Goal: Information Seeking & Learning: Learn about a topic

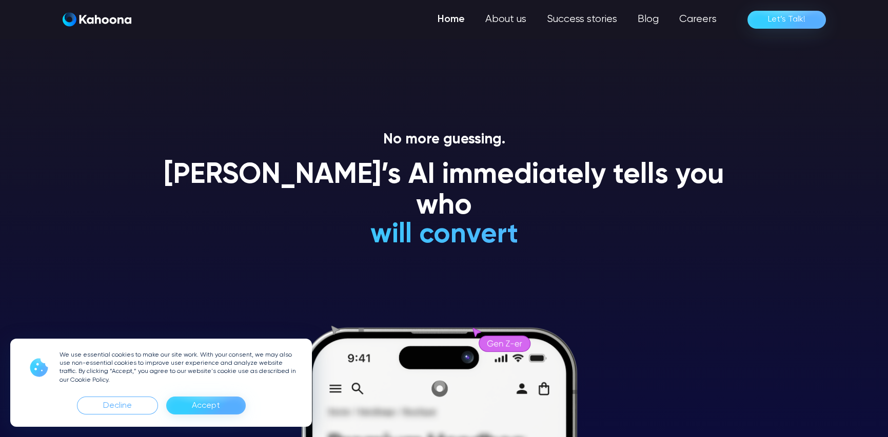
click at [206, 402] on div "Accept" at bounding box center [206, 406] width 28 height 16
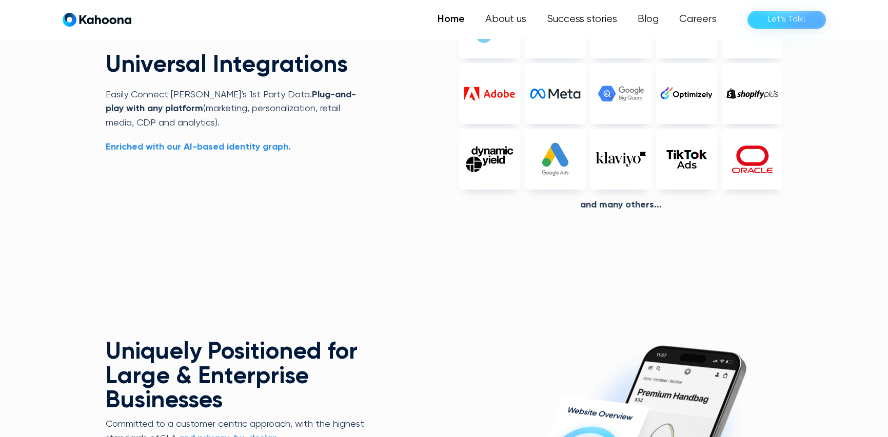
scroll to position [2522, 0]
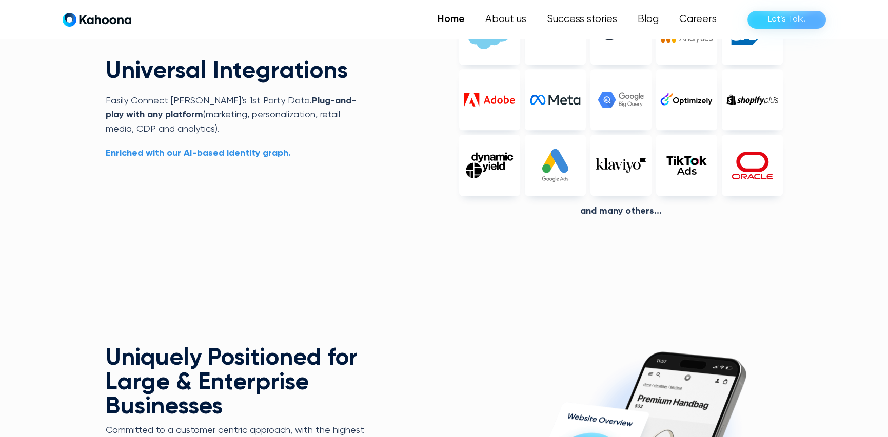
drag, startPoint x: 264, startPoint y: 226, endPoint x: 243, endPoint y: 170, distance: 59.5
click at [264, 225] on div "Universal Integrations Easily Connect [PERSON_NAME]’s 1st Party Data.  Plug-and…" at bounding box center [444, 124] width 677 height 322
click at [246, 155] on strong "Enriched with our AI-based identity graph." at bounding box center [198, 153] width 185 height 9
click at [255, 149] on strong "Enriched with our AI-based identity graph." at bounding box center [198, 153] width 185 height 9
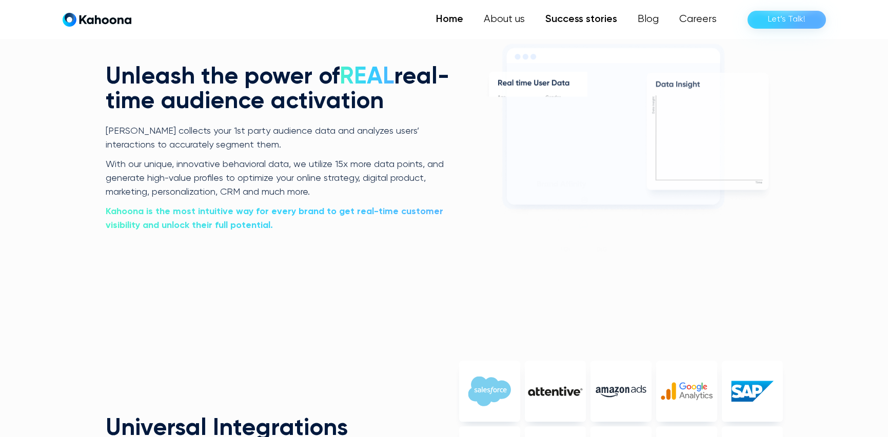
click at [600, 23] on link "Success stories" at bounding box center [581, 19] width 92 height 21
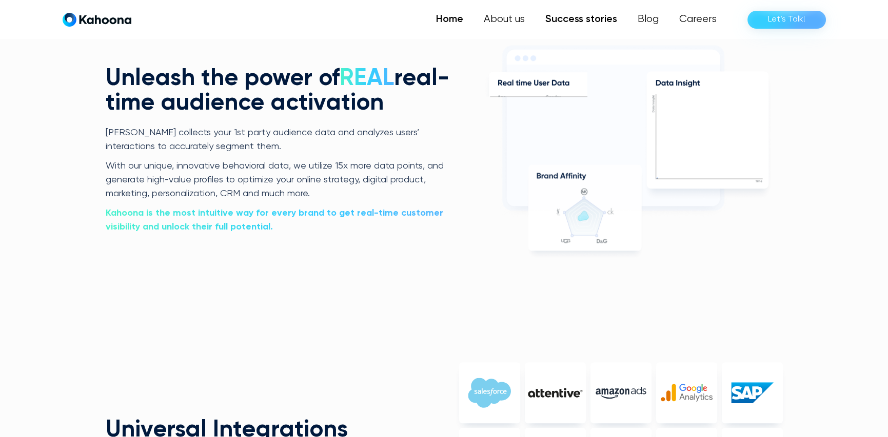
scroll to position [2162, 0]
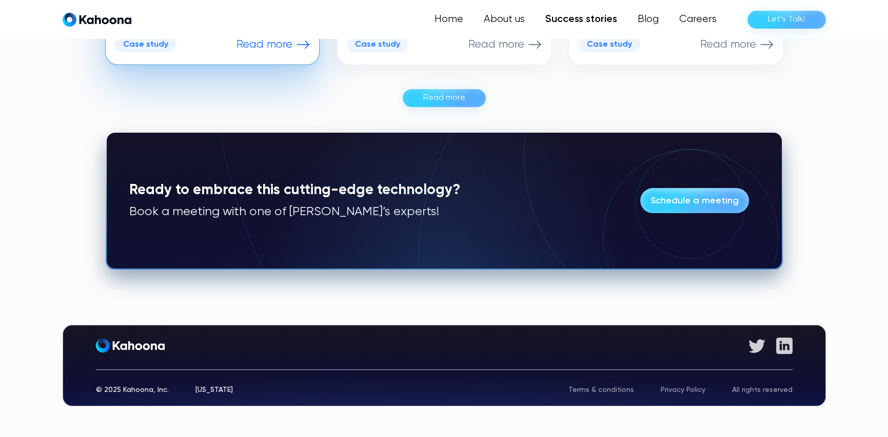
scroll to position [789, 0]
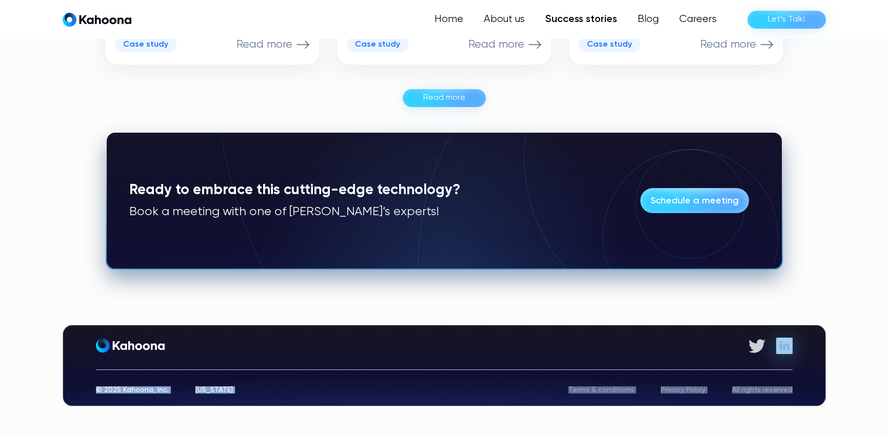
drag, startPoint x: 786, startPoint y: 336, endPoint x: 785, endPoint y: 344, distance: 7.7
click at [786, 339] on div "Get started About Who We Serve Success Stories Careers Get Early Access © 2025 …" at bounding box center [444, 366] width 763 height 82
click at [785, 344] on img at bounding box center [784, 346] width 16 height 16
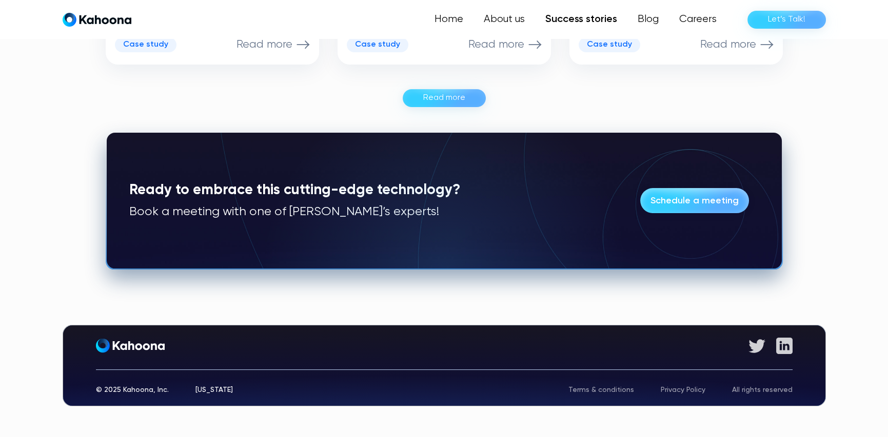
click at [174, 320] on div "Get started About Who We Serve Success Stories Careers Get Early Access © 2025 …" at bounding box center [444, 369] width 888 height 137
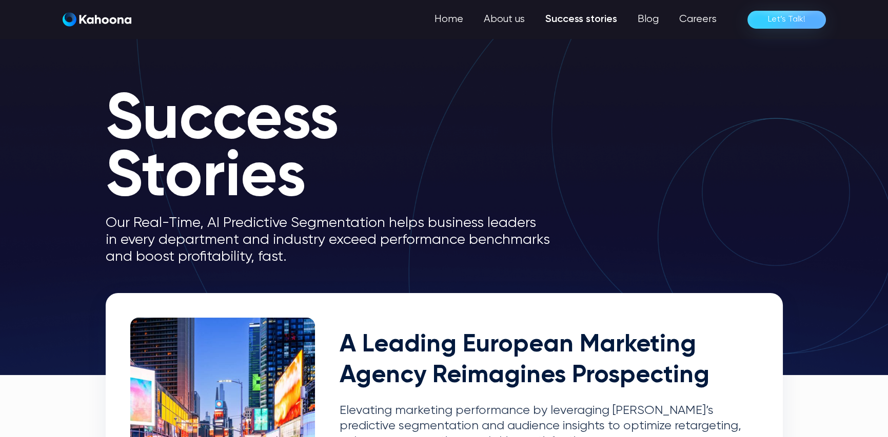
scroll to position [0, 0]
